Goal: Ask a question

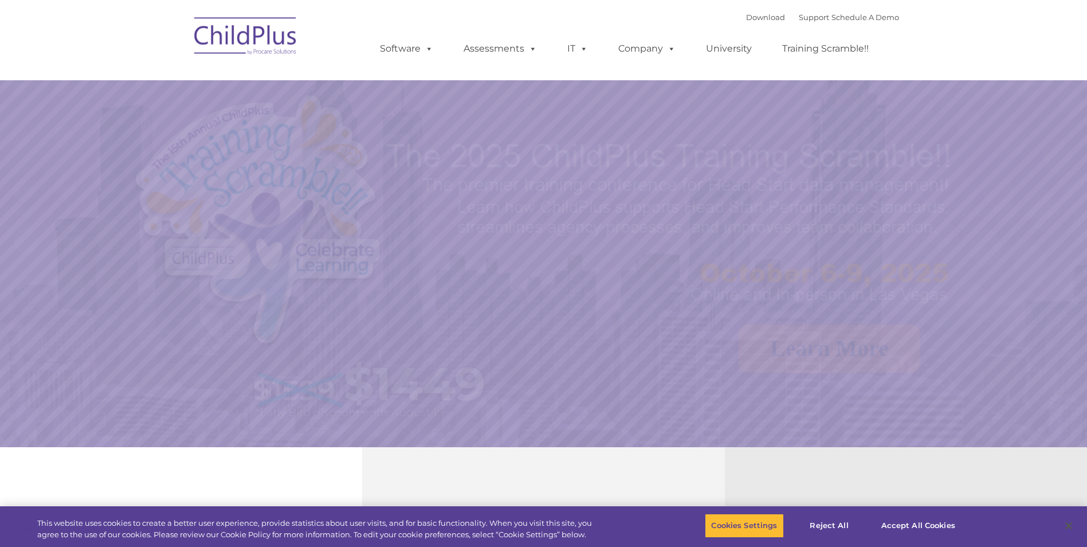
select select "MEDIUM"
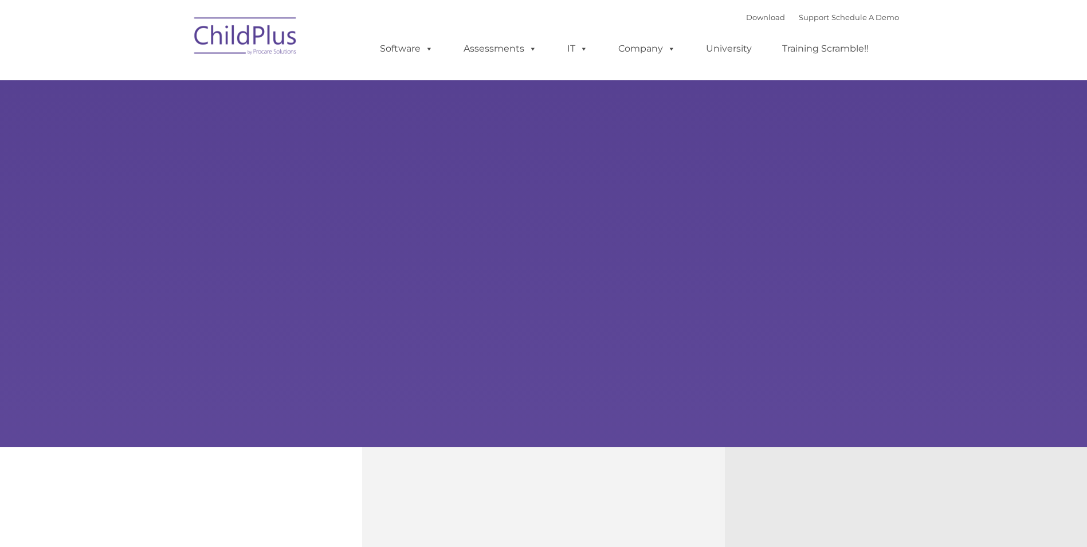
type input ""
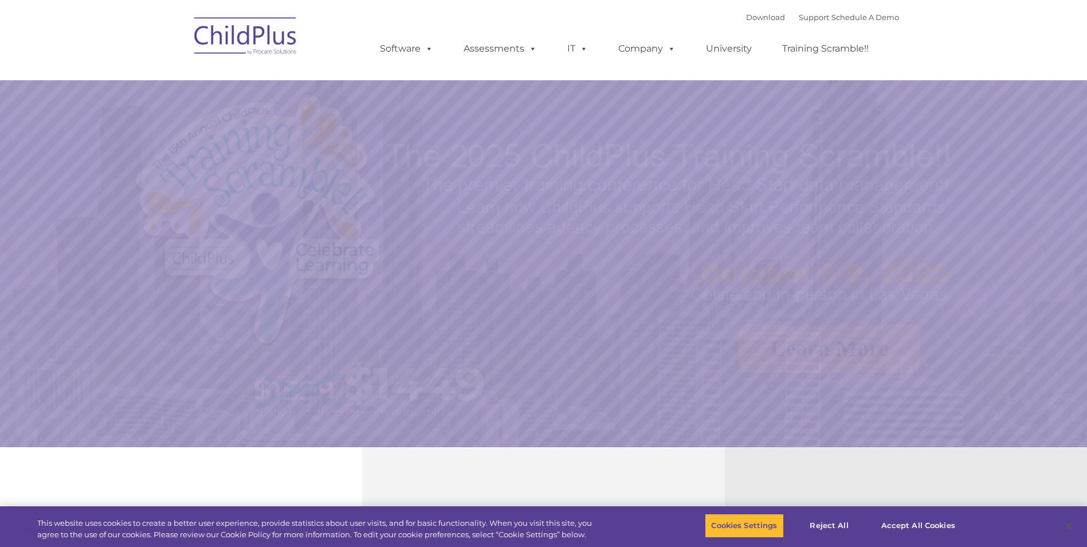
select select "MEDIUM"
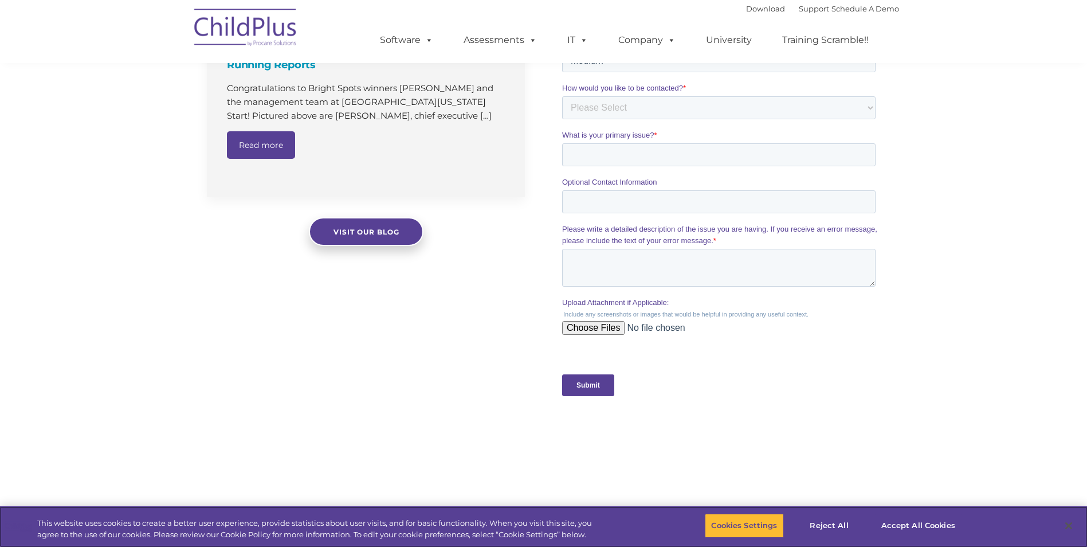
scroll to position [883, 0]
